Goal: Find specific page/section: Find specific page/section

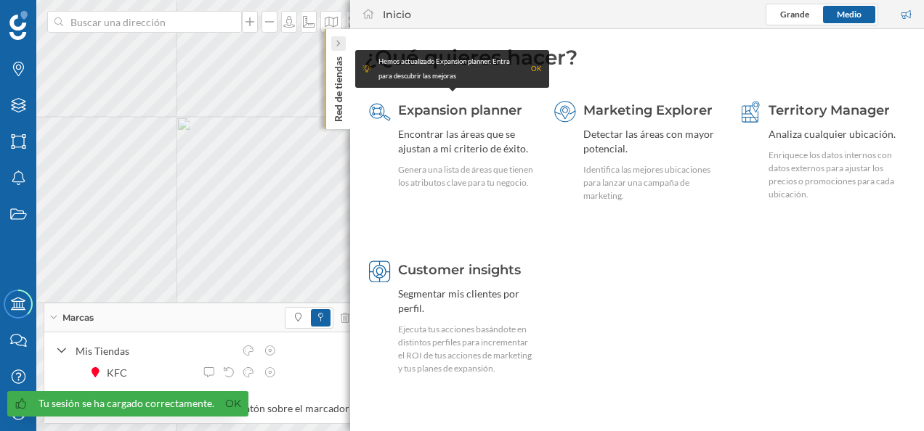
click at [337, 45] on icon at bounding box center [337, 43] width 4 height 7
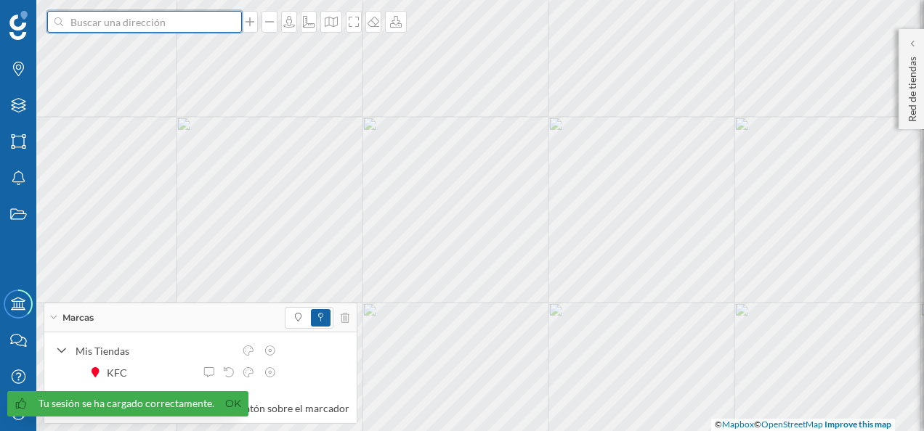
click at [144, 20] on input at bounding box center [144, 22] width 163 height 22
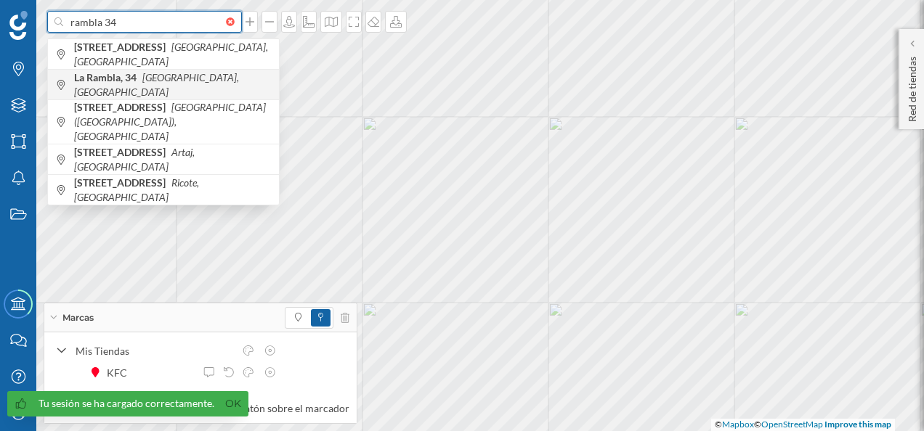
type input "rambla 34"
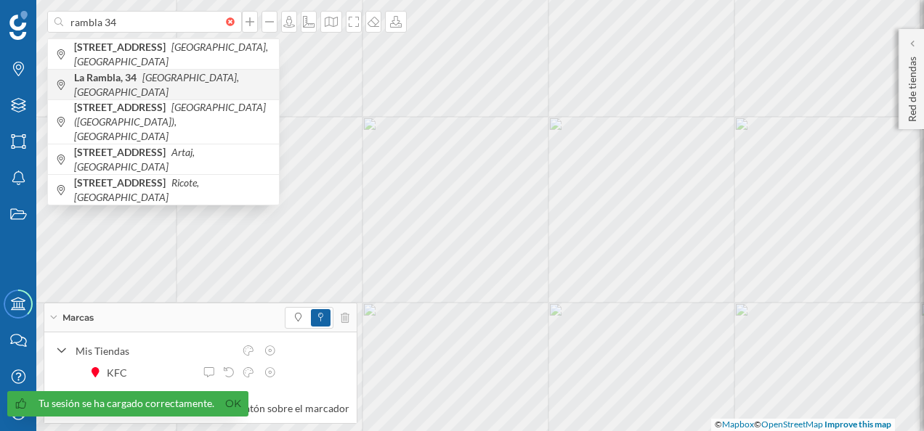
click at [164, 78] on icon "[GEOGRAPHIC_DATA], [GEOGRAPHIC_DATA]" at bounding box center [156, 84] width 165 height 27
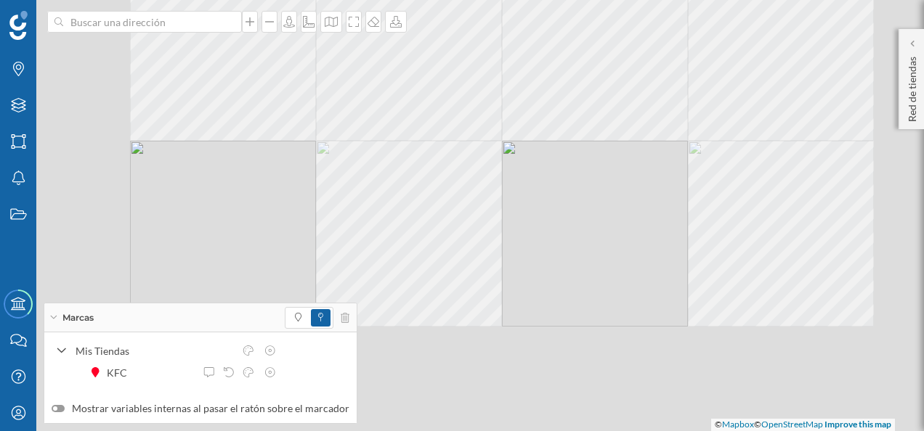
drag, startPoint x: 512, startPoint y: 318, endPoint x: 516, endPoint y: 229, distance: 89.4
click at [516, 229] on div "© Mapbox © OpenStreetMap Improve this map" at bounding box center [462, 215] width 924 height 431
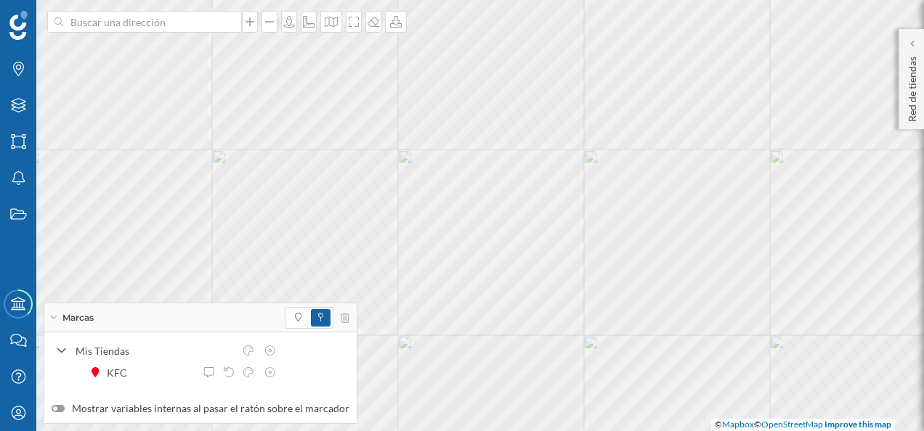
click at [56, 317] on icon at bounding box center [53, 318] width 8 height 4
